Goal: Check status: Check status

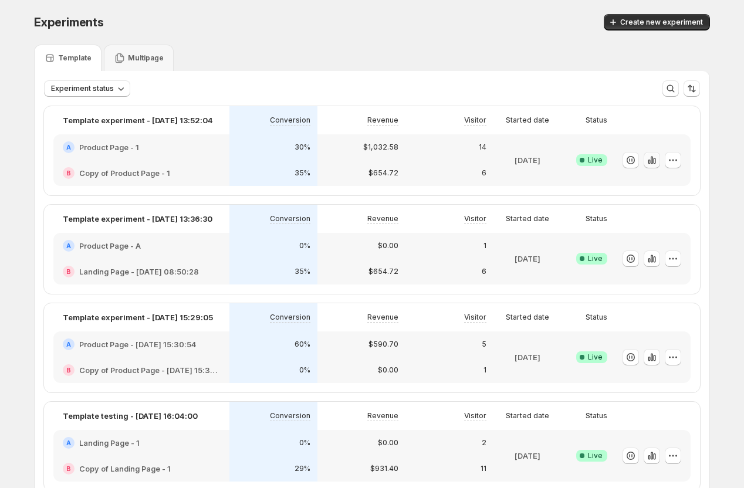
click at [650, 163] on icon "button" at bounding box center [649, 162] width 2 height 5
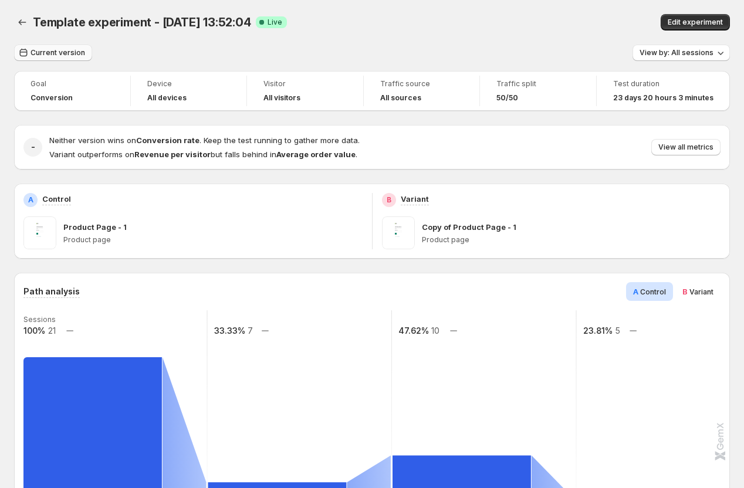
click at [68, 51] on span "Current version" at bounding box center [58, 52] width 55 height 9
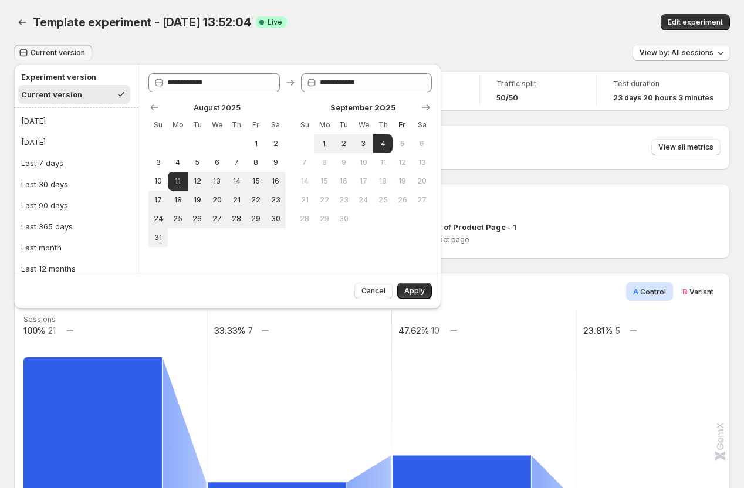
click at [389, 15] on div "Template experiment - [DATE] 13:52:04 Success Complete Live" at bounding box center [250, 22] width 434 height 16
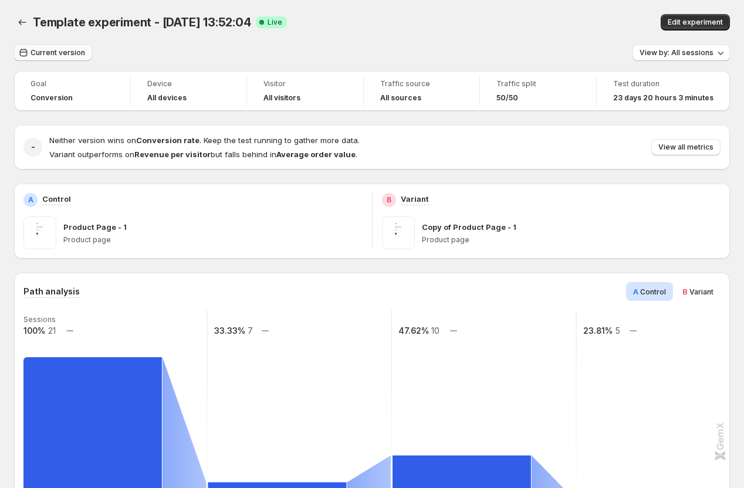
click at [56, 53] on span "Current version" at bounding box center [58, 52] width 55 height 9
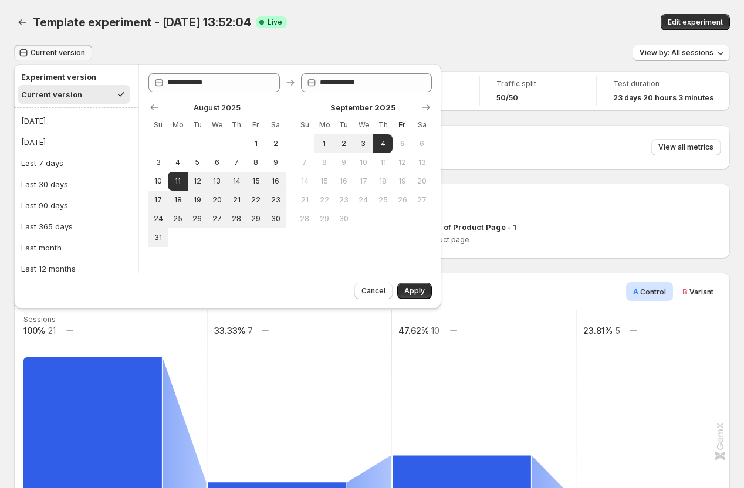
click at [386, 21] on div "Template experiment - [DATE] 13:52:04 Success Complete Live" at bounding box center [250, 22] width 434 height 16
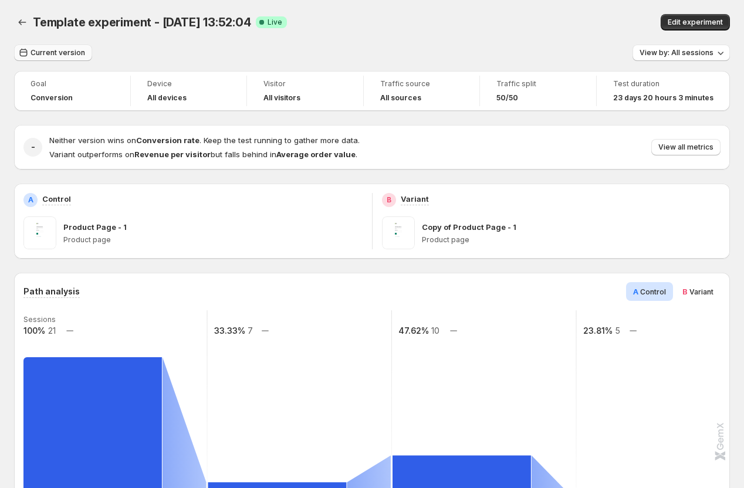
click at [67, 50] on span "Current version" at bounding box center [58, 52] width 55 height 9
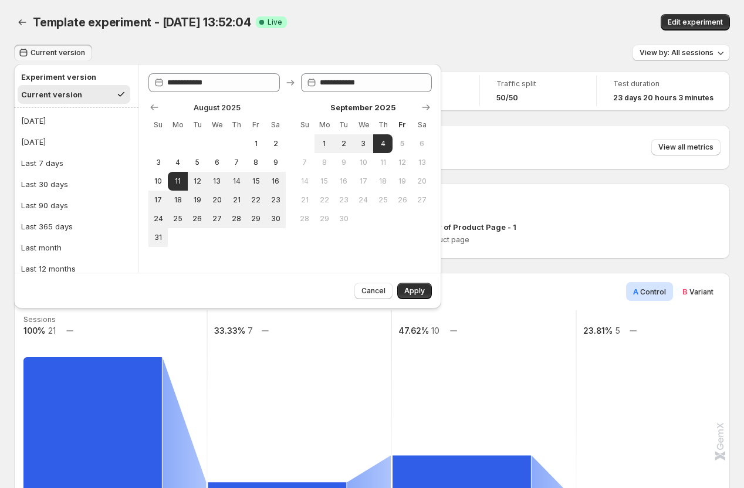
click at [402, 36] on div "Template experiment - [DATE] 13:52:04. This page is ready Template experiment -…" at bounding box center [372, 22] width 716 height 45
